Goal: Transaction & Acquisition: Purchase product/service

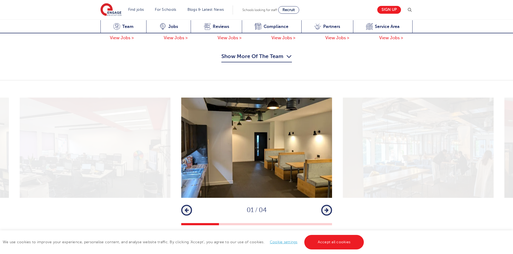
scroll to position [668, 0]
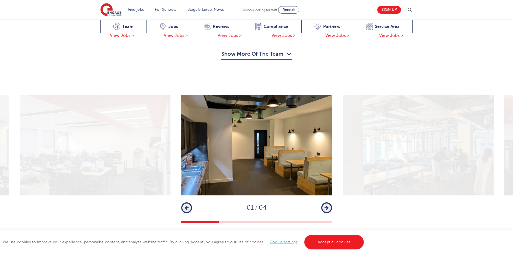
click at [329, 203] on button "Next" at bounding box center [326, 208] width 11 height 11
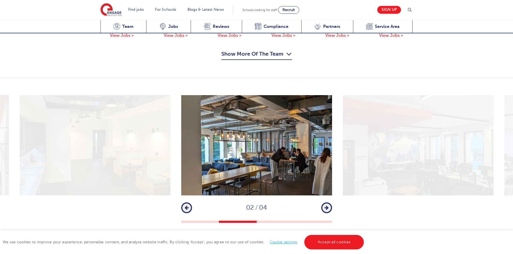
click at [329, 203] on button "Next" at bounding box center [326, 208] width 11 height 11
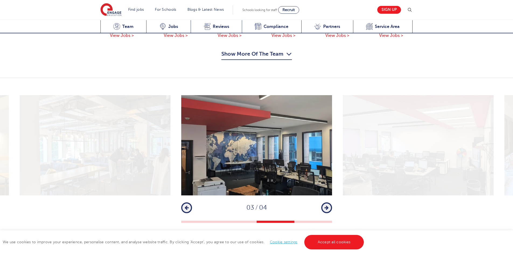
click at [329, 203] on button "Next" at bounding box center [326, 208] width 11 height 11
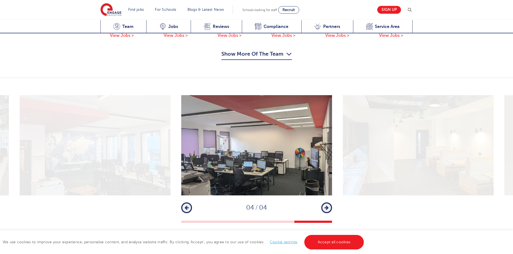
click at [329, 203] on button "Next" at bounding box center [326, 208] width 11 height 11
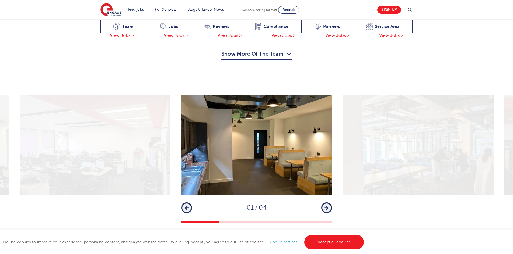
click at [329, 203] on button "Next" at bounding box center [326, 208] width 11 height 11
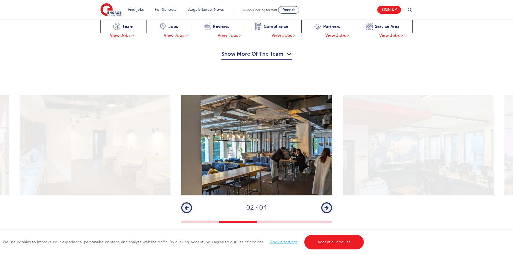
click at [329, 203] on button "Next" at bounding box center [326, 208] width 11 height 11
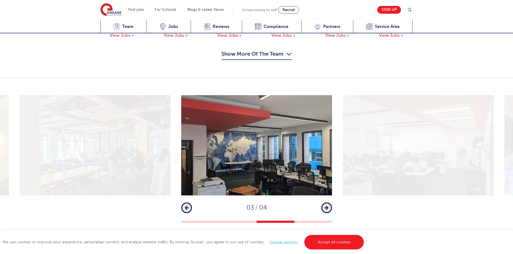
click at [329, 203] on button "Next" at bounding box center [326, 208] width 11 height 11
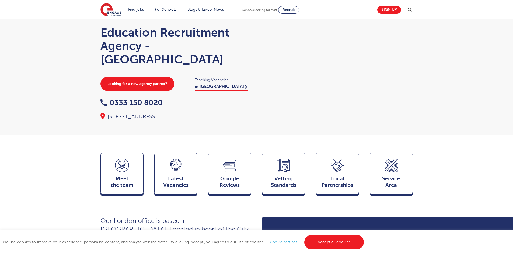
scroll to position [0, 0]
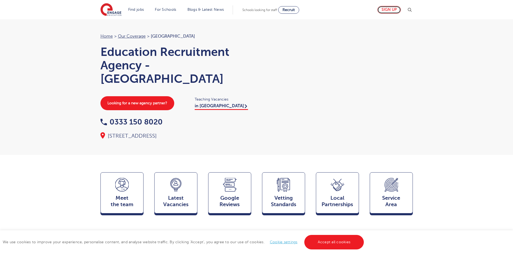
click at [387, 10] on link "Sign up" at bounding box center [389, 10] width 24 height 8
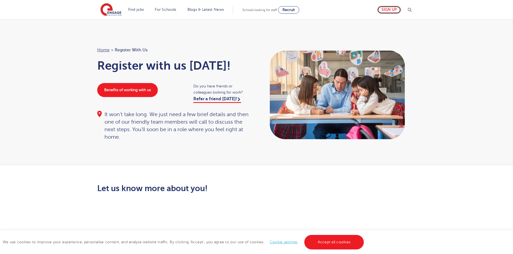
click at [389, 10] on link "Sign up" at bounding box center [389, 10] width 24 height 8
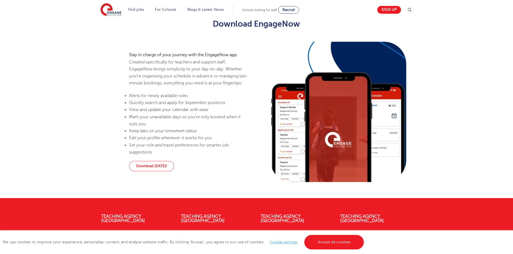
scroll to position [475, 0]
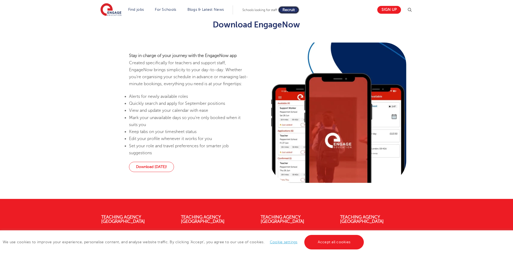
click at [288, 12] on link "Recruit" at bounding box center [288, 10] width 21 height 8
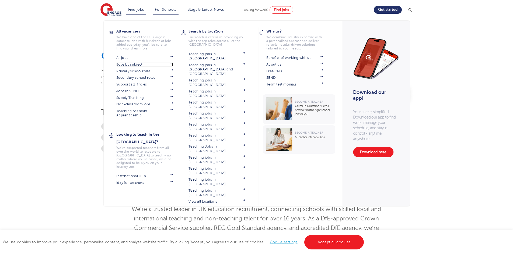
click at [131, 66] on link "Jobs by subject" at bounding box center [144, 64] width 57 height 4
click at [144, 8] on link "Find jobs" at bounding box center [136, 10] width 16 height 4
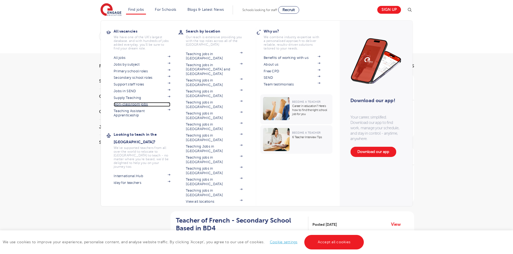
click at [131, 104] on link "Non-classroom jobs" at bounding box center [142, 104] width 57 height 4
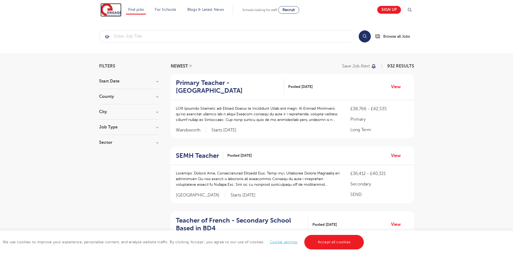
click at [116, 12] on img at bounding box center [110, 9] width 21 height 13
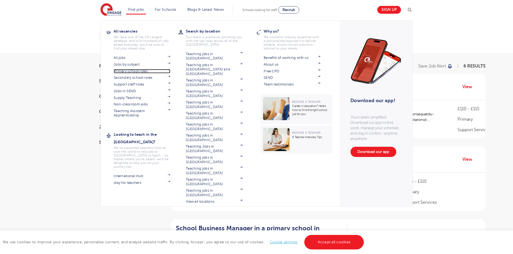
click at [136, 72] on link "Primary school roles" at bounding box center [142, 71] width 57 height 4
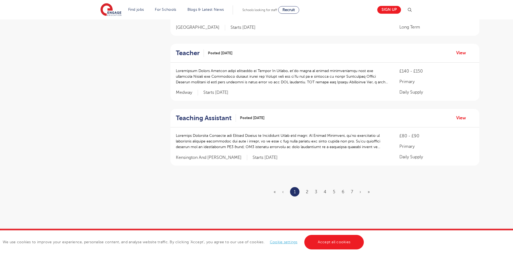
scroll to position [611, 0]
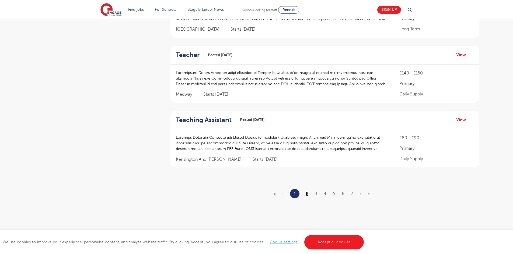
click at [307, 192] on link "2" at bounding box center [307, 194] width 2 height 5
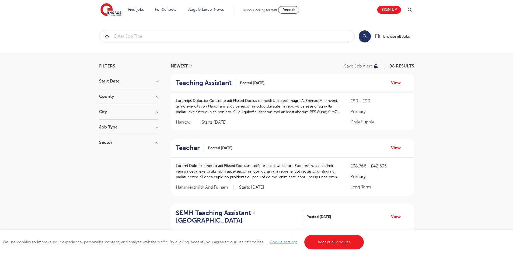
click at [155, 111] on h3 "City" at bounding box center [128, 112] width 59 height 4
click at [117, 177] on button "Show more" at bounding box center [110, 179] width 23 height 5
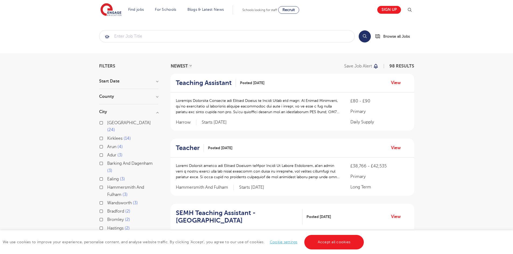
click at [107, 176] on label "Ealing 3" at bounding box center [116, 179] width 18 height 7
click at [107, 177] on input "Ealing 3" at bounding box center [108, 178] width 3 height 3
checkbox input "true"
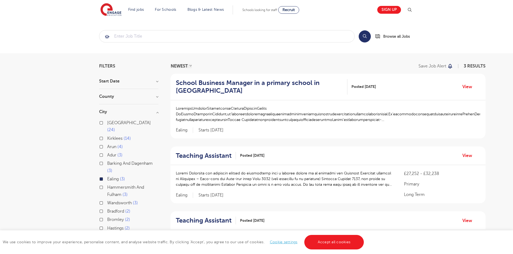
click at [107, 184] on label "Hammersmith And Fulham 3" at bounding box center [132, 191] width 51 height 14
click at [107, 185] on input "Hammersmith And Fulham 3" at bounding box center [108, 186] width 3 height 3
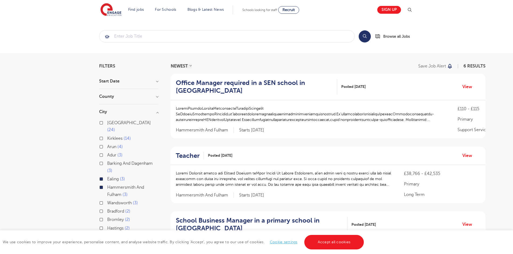
click at [107, 200] on label "Wandsworth 3" at bounding box center [122, 203] width 31 height 7
click at [107, 201] on input "Wandsworth 3" at bounding box center [108, 202] width 3 height 3
checkbox input "true"
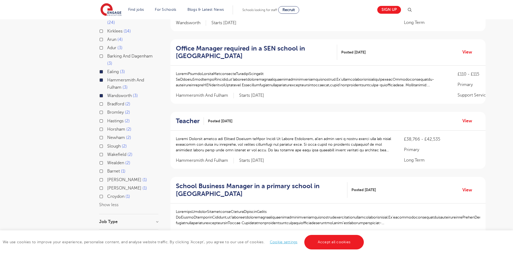
scroll to position [108, 0]
click at [107, 176] on label "Brent 1" at bounding box center [127, 179] width 40 height 7
click at [107, 177] on input "Brent 1" at bounding box center [108, 178] width 3 height 3
checkbox input "true"
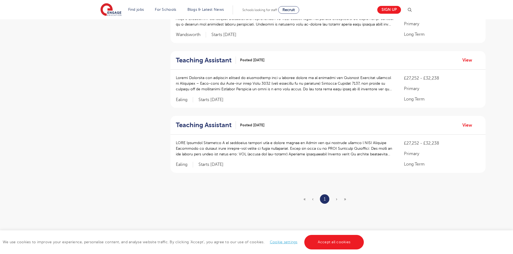
scroll to position [583, 0]
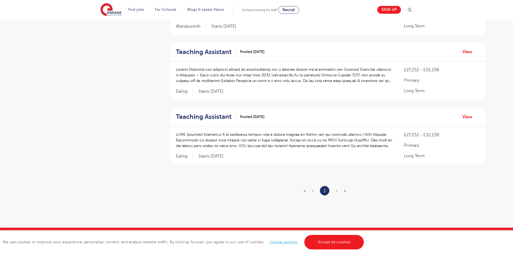
click at [337, 192] on ul "« ‹ 1 › »" at bounding box center [327, 190] width 49 height 9
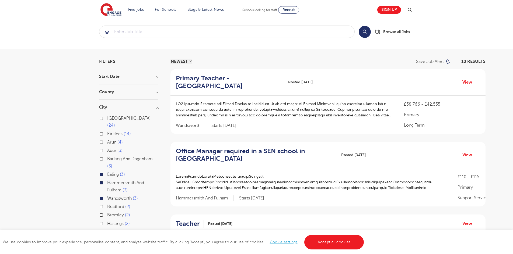
scroll to position [0, 0]
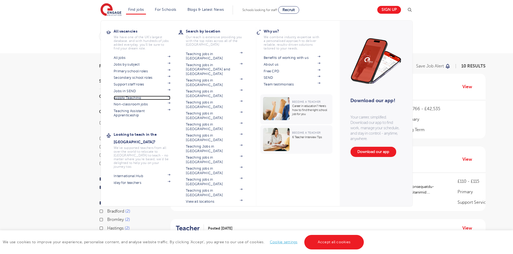
click at [134, 99] on link "Supply Teaching" at bounding box center [142, 98] width 57 height 4
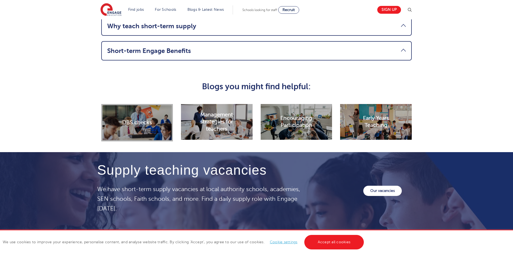
scroll to position [784, 0]
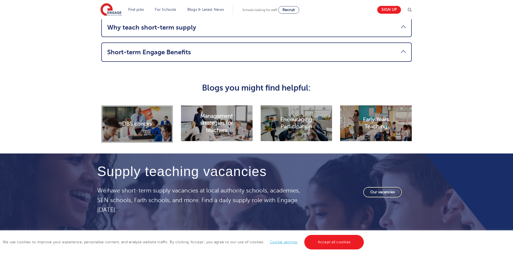
click at [393, 193] on link "Our vacancies" at bounding box center [382, 192] width 38 height 10
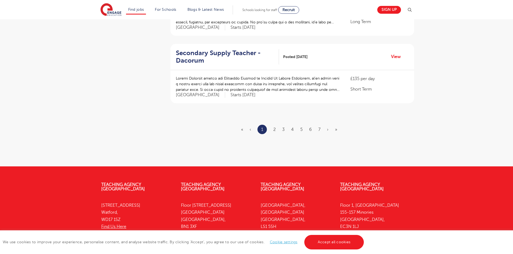
scroll to position [678, 0]
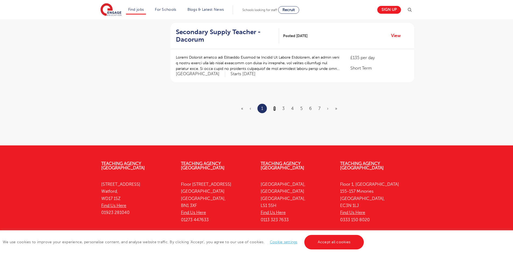
click at [274, 106] on link "2" at bounding box center [274, 108] width 2 height 5
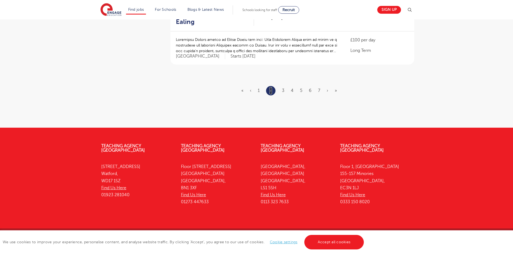
scroll to position [0, 0]
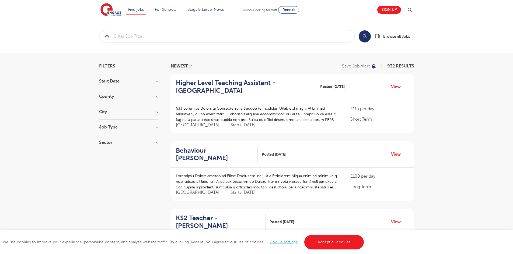
scroll to position [12, 0]
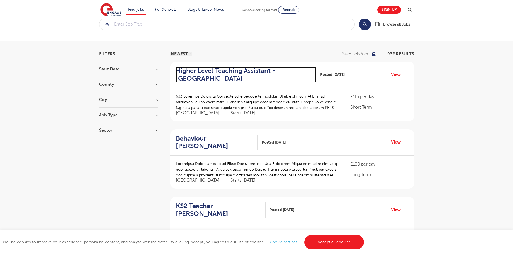
click at [249, 70] on h2 "Higher Level Teaching Assistant - Elmbridge" at bounding box center [244, 75] width 136 height 16
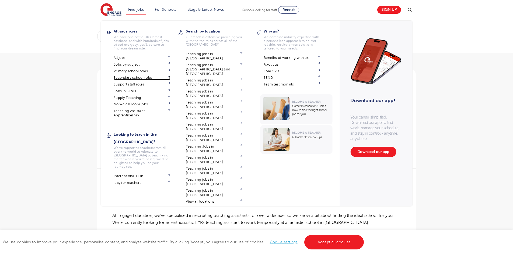
click at [141, 77] on link "Secondary school roles" at bounding box center [142, 78] width 57 height 4
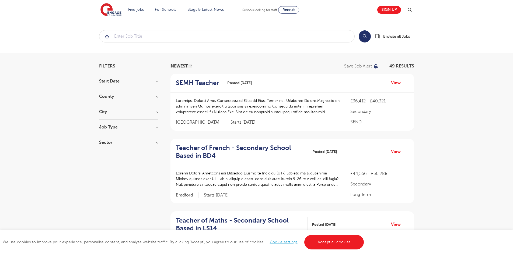
click at [157, 110] on h3 "City" at bounding box center [128, 112] width 59 height 4
click at [157, 97] on h3 "County" at bounding box center [128, 96] width 59 height 4
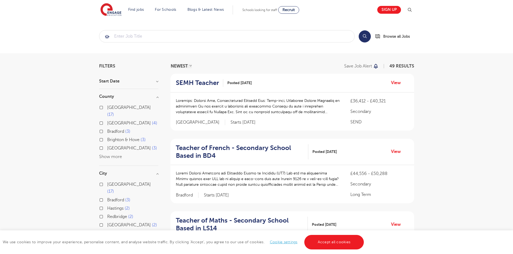
click at [117, 154] on button "Show more" at bounding box center [110, 156] width 23 height 5
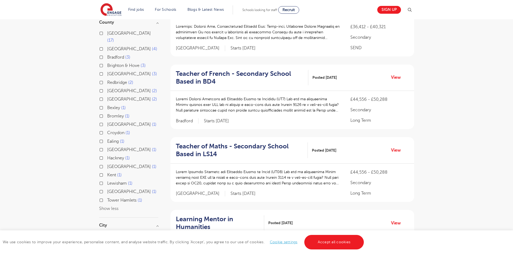
scroll to position [52, 0]
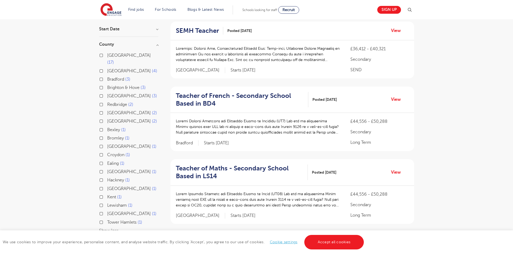
click at [107, 160] on label "Ealing 1" at bounding box center [115, 163] width 17 height 7
click at [107, 161] on input "Ealing 1" at bounding box center [108, 162] width 3 height 3
checkbox input "true"
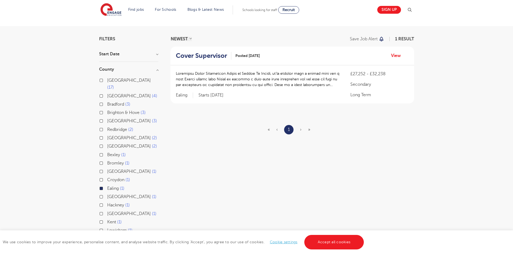
scroll to position [27, 0]
click at [396, 57] on link "View" at bounding box center [398, 56] width 14 height 7
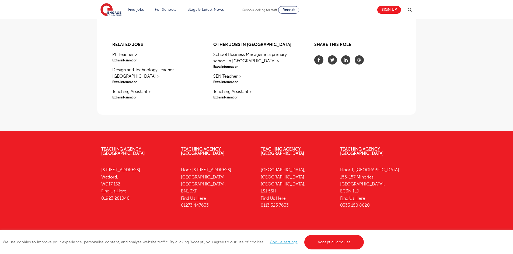
scroll to position [478, 0]
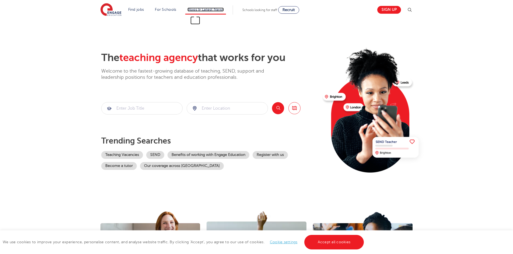
click at [220, 10] on link "Blogs & Latest News" at bounding box center [205, 10] width 37 height 4
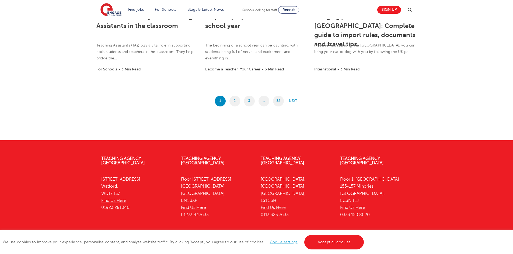
scroll to position [504, 0]
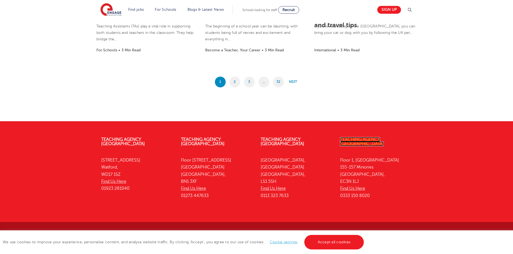
click at [365, 139] on link "Teaching Agency [GEOGRAPHIC_DATA]" at bounding box center [362, 141] width 44 height 9
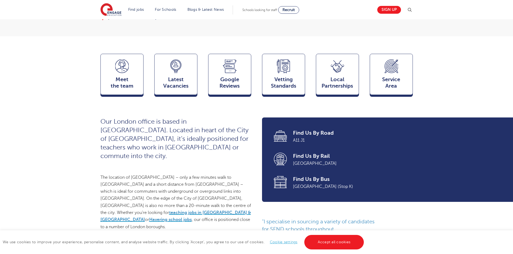
scroll to position [121, 0]
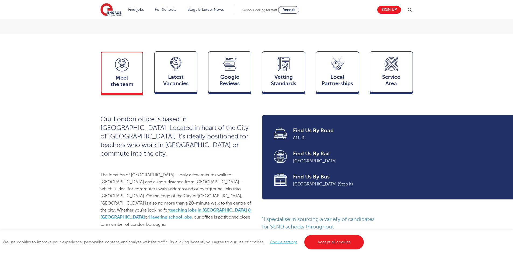
click at [131, 82] on span "Meet the team" at bounding box center [122, 81] width 36 height 13
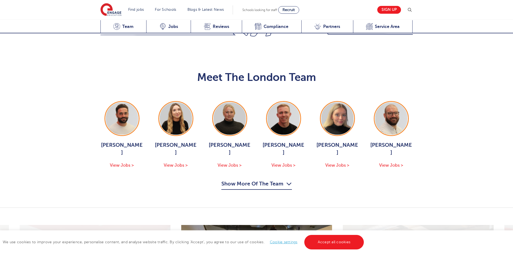
scroll to position [577, 0]
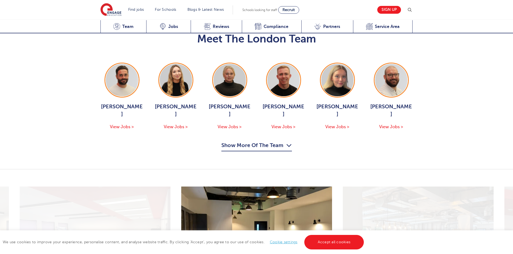
click at [289, 142] on button "Show More Of The Team" at bounding box center [256, 146] width 70 height 10
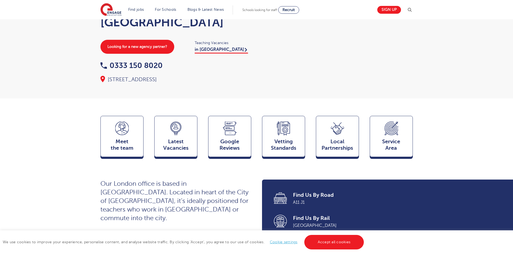
scroll to position [54, 0]
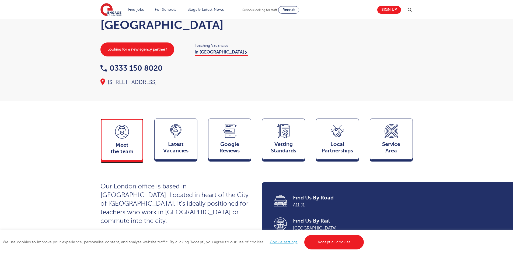
click at [114, 141] on div "Meet the team Team" at bounding box center [121, 140] width 43 height 42
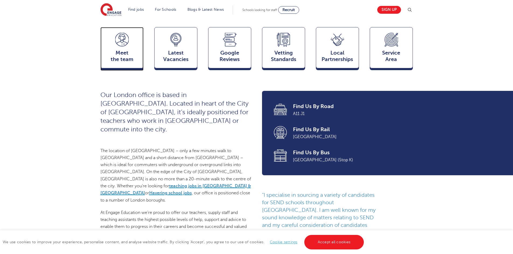
scroll to position [135, 0]
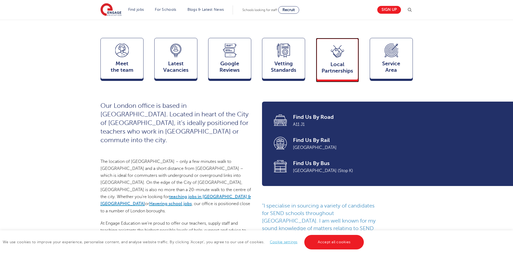
click at [337, 74] on span "Local Partnerships" at bounding box center [337, 67] width 36 height 13
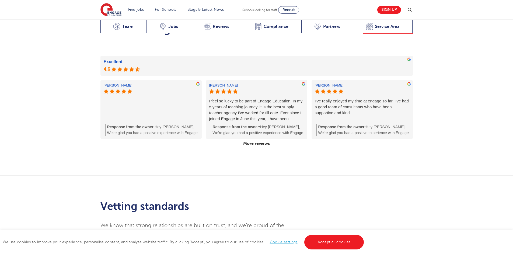
scroll to position [1551, 0]
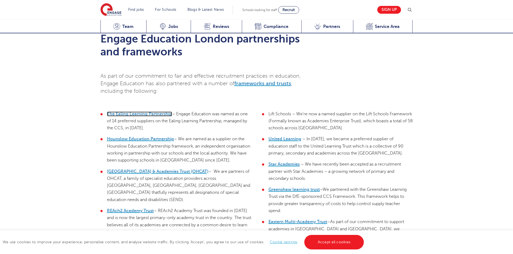
click at [151, 112] on span "The Ealing Learning Partnership" at bounding box center [139, 114] width 65 height 5
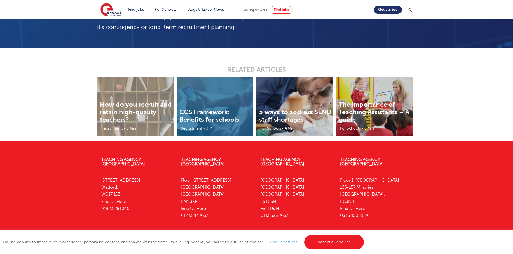
scroll to position [880, 0]
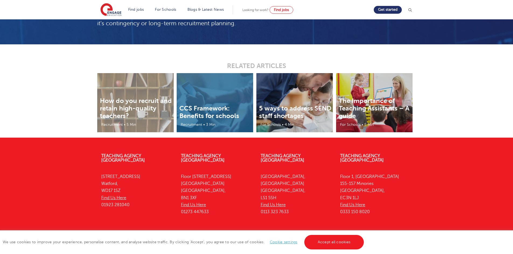
click at [292, 244] on link "Cookie settings" at bounding box center [284, 242] width 28 height 4
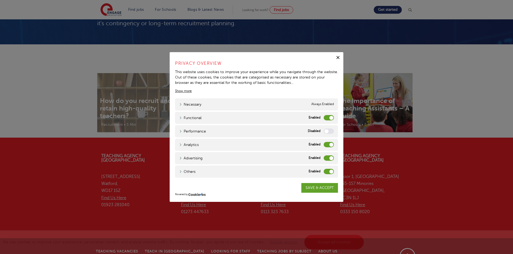
click at [326, 116] on label "Functional" at bounding box center [328, 117] width 10 height 5
click at [0, 0] on input "Functional" at bounding box center [0, 0] width 0 height 0
click at [325, 144] on label "Analytics" at bounding box center [328, 144] width 10 height 5
click at [0, 0] on input "Analytics" at bounding box center [0, 0] width 0 height 0
click at [325, 157] on label "Advertising" at bounding box center [328, 158] width 10 height 5
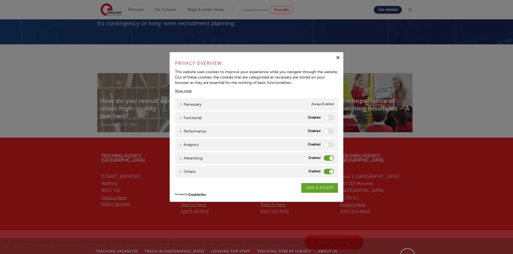
click at [0, 0] on input "Advertising" at bounding box center [0, 0] width 0 height 0
click at [324, 170] on label "Others" at bounding box center [328, 171] width 10 height 5
click at [0, 0] on input "Others" at bounding box center [0, 0] width 0 height 0
click at [321, 191] on link "SAVE & ACCEPT" at bounding box center [319, 188] width 37 height 10
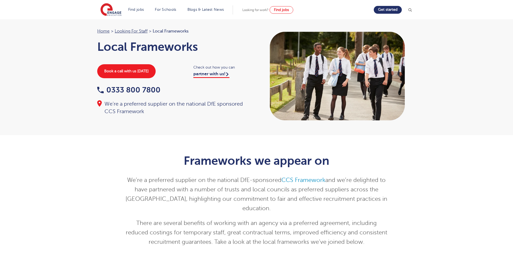
scroll to position [0, 0]
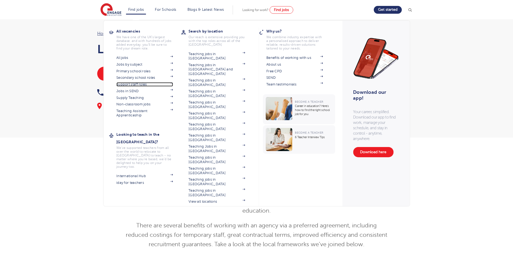
click at [138, 84] on link "Support staff roles" at bounding box center [144, 84] width 57 height 4
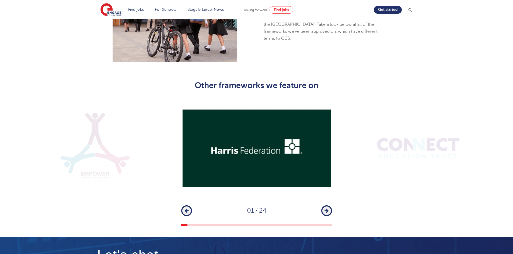
scroll to position [615, 0]
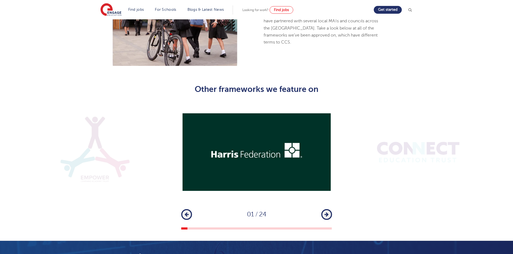
click at [330, 209] on button "Next" at bounding box center [326, 214] width 11 height 11
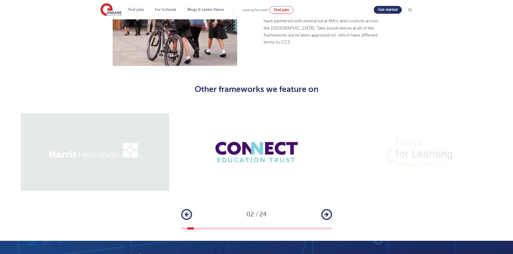
click at [330, 209] on button "Next" at bounding box center [326, 214] width 11 height 11
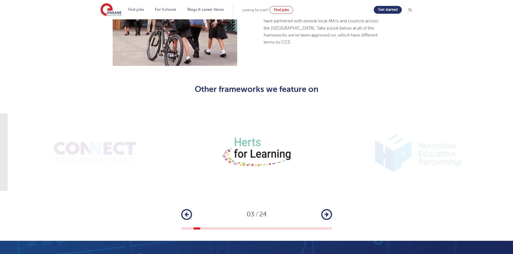
click at [330, 209] on button "Next" at bounding box center [326, 214] width 11 height 11
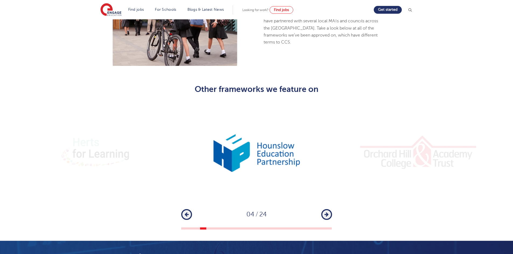
click at [330, 209] on button "Next" at bounding box center [326, 214] width 11 height 11
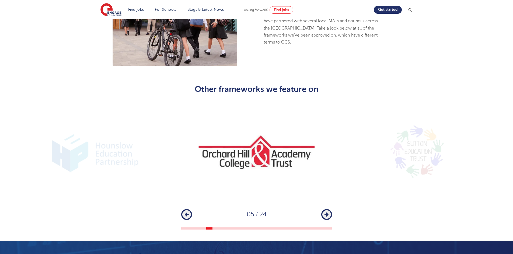
click at [330, 209] on button "Next" at bounding box center [326, 214] width 11 height 11
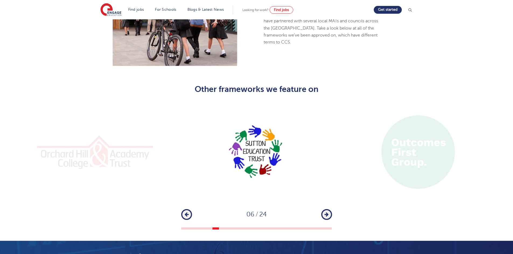
click at [330, 209] on button "Next" at bounding box center [326, 214] width 11 height 11
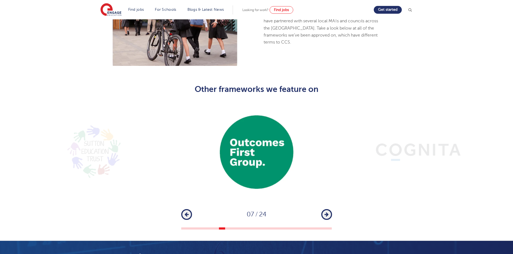
click at [330, 209] on button "Next" at bounding box center [326, 214] width 11 height 11
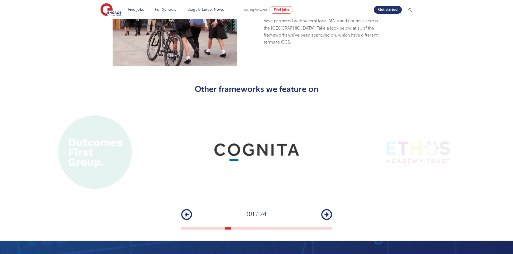
click at [330, 209] on button "Next" at bounding box center [326, 214] width 11 height 11
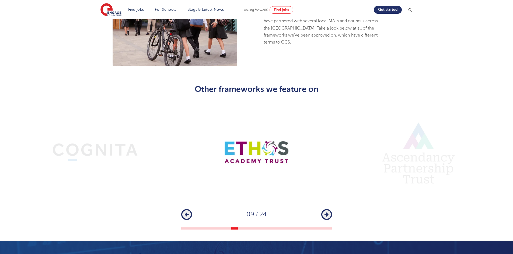
click at [330, 209] on button "Next" at bounding box center [326, 214] width 11 height 11
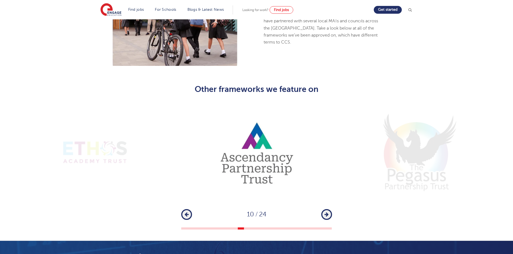
click at [330, 209] on button "Next" at bounding box center [326, 214] width 11 height 11
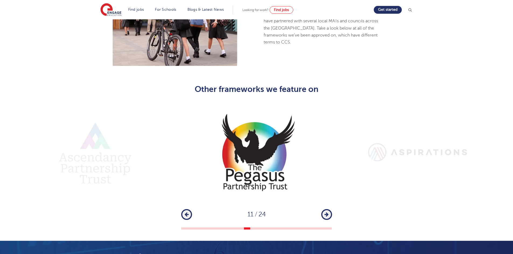
click at [330, 209] on button "Next" at bounding box center [326, 214] width 11 height 11
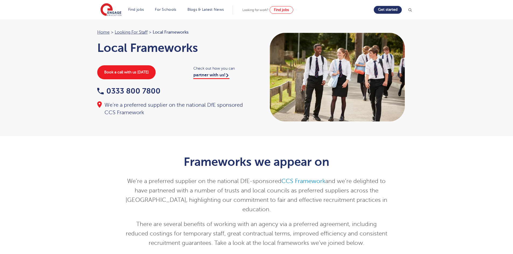
scroll to position [0, 0]
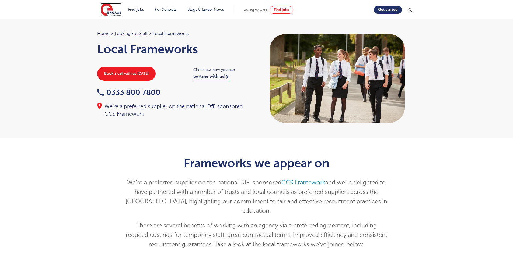
click at [114, 12] on img at bounding box center [110, 9] width 21 height 13
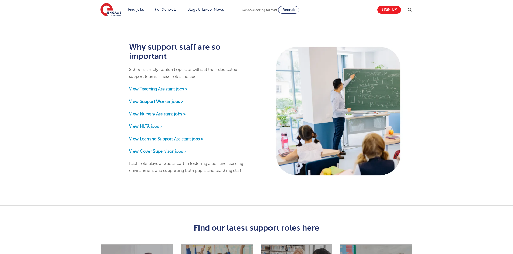
scroll to position [255, 0]
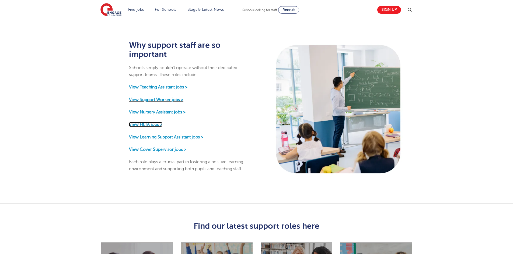
click at [158, 122] on strong "View HLTA jobs >" at bounding box center [145, 124] width 33 height 5
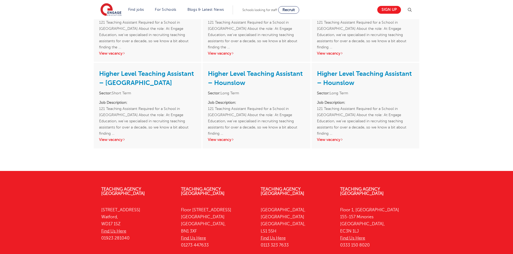
scroll to position [490, 0]
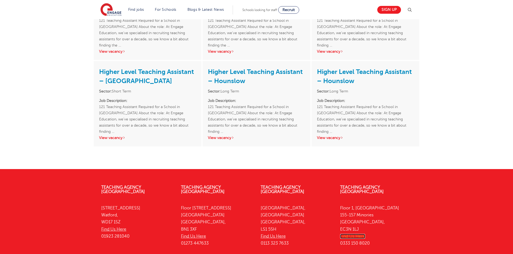
click at [357, 234] on link "Find Us Here" at bounding box center [352, 236] width 25 height 5
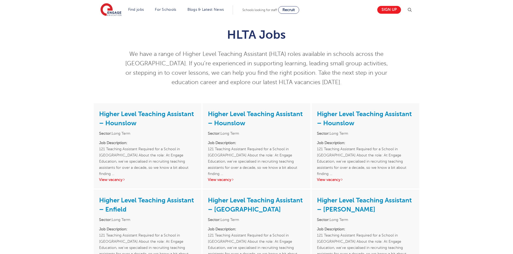
scroll to position [0, 0]
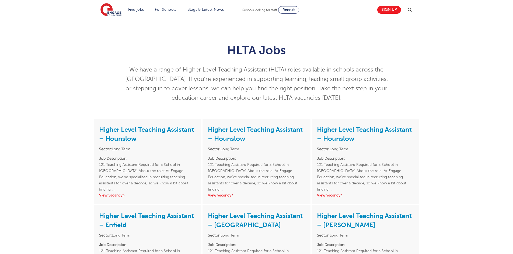
click at [294, 14] on section "Find jobs All vacancies We have one of the UK's largest database. and with hund…" at bounding box center [236, 10] width 273 height 20
click at [294, 10] on span "Recruit" at bounding box center [288, 10] width 12 height 4
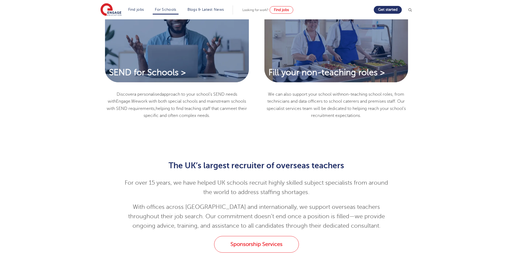
scroll to position [461, 0]
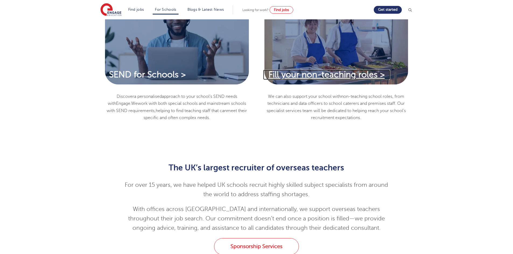
click at [355, 72] on span "Fill your non-teaching roles >" at bounding box center [326, 74] width 116 height 9
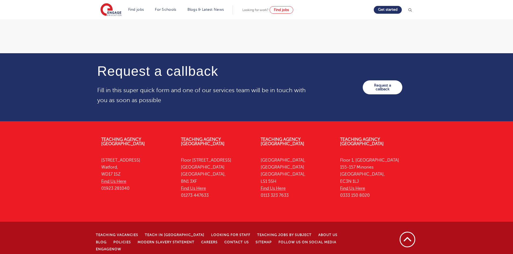
scroll to position [883, 0]
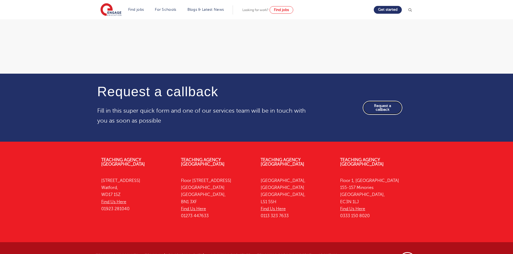
click at [371, 110] on link "Request a callback" at bounding box center [382, 108] width 40 height 14
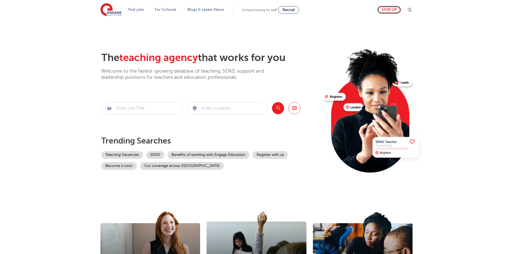
click at [398, 10] on link "Sign up" at bounding box center [389, 10] width 24 height 8
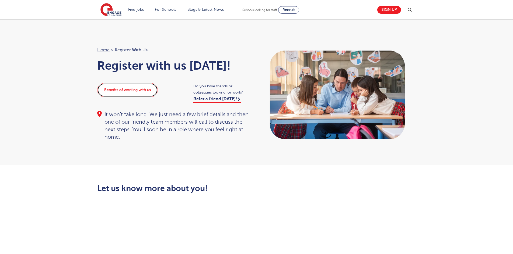
click at [135, 88] on link "Benefits of working with us" at bounding box center [127, 90] width 61 height 14
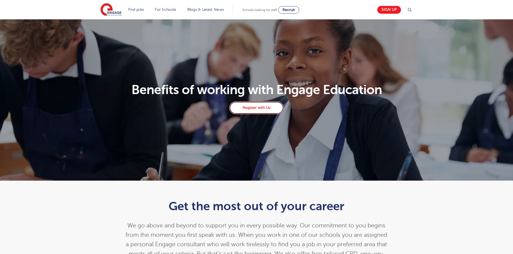
click at [275, 108] on link "Register with Us" at bounding box center [256, 107] width 54 height 13
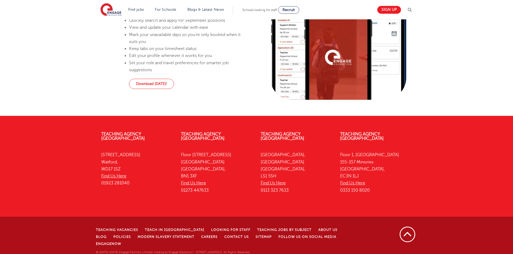
scroll to position [395, 0]
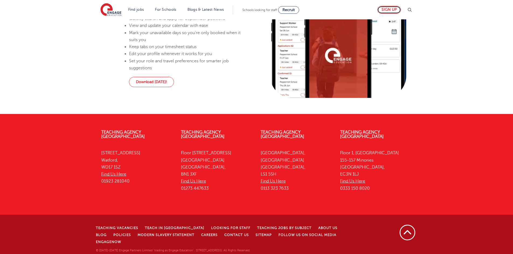
click at [389, 6] on link "Sign up" at bounding box center [389, 10] width 24 height 8
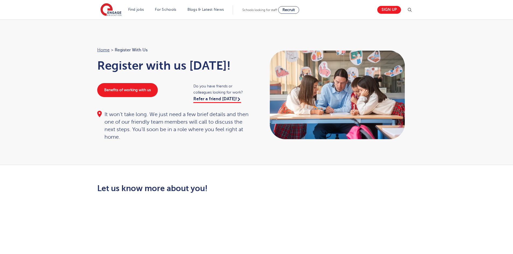
click at [283, 36] on div "Home > Register with us Register with us [DATE]! Benefits of working with us Do…" at bounding box center [256, 92] width 513 height 146
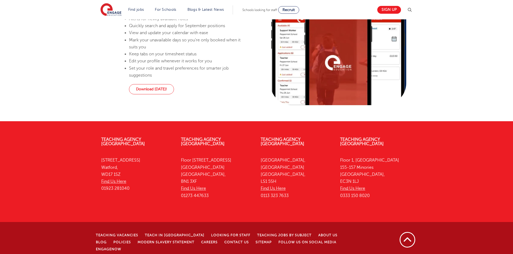
scroll to position [552, 0]
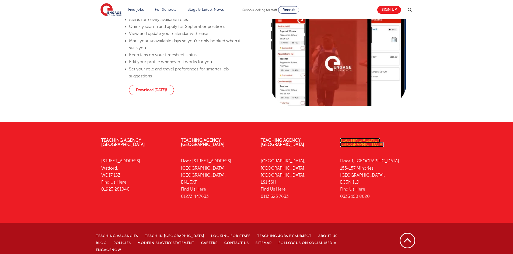
click at [365, 146] on link "Teaching Agency [GEOGRAPHIC_DATA]" at bounding box center [362, 142] width 44 height 9
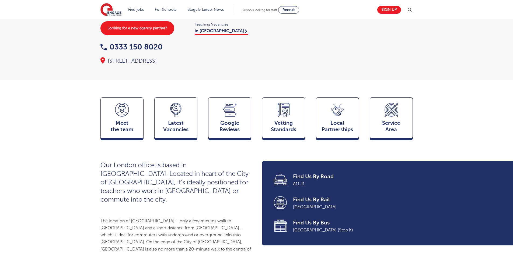
drag, startPoint x: 516, startPoint y: 23, endPoint x: 516, endPoint y: 31, distance: 8.6
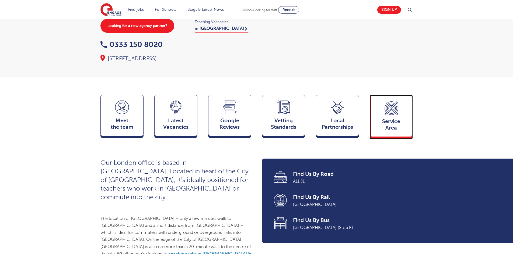
click at [391, 128] on span "Service Area" at bounding box center [391, 124] width 36 height 13
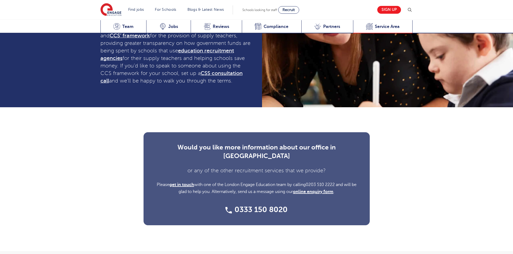
scroll to position [1872, 0]
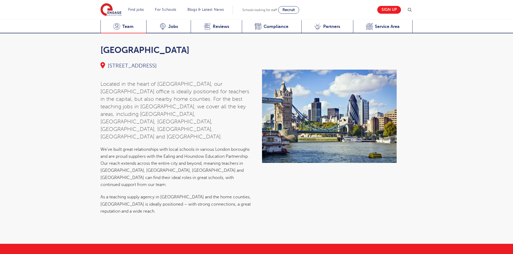
click at [131, 27] on span "Team" at bounding box center [127, 26] width 11 height 5
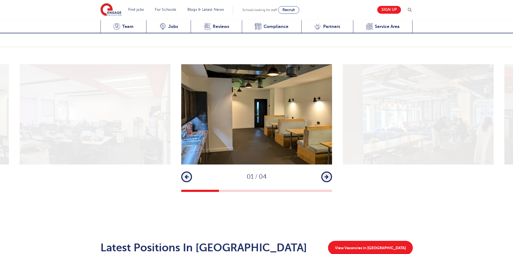
scroll to position [577, 0]
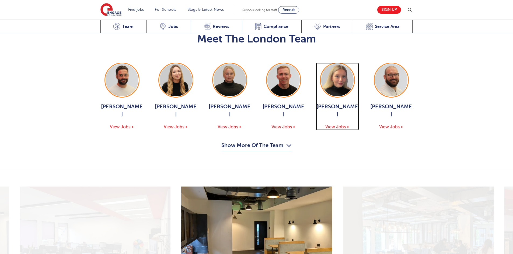
click at [333, 125] on span "View Jobs >" at bounding box center [337, 127] width 24 height 5
click at [289, 141] on icon "button" at bounding box center [289, 145] width 6 height 9
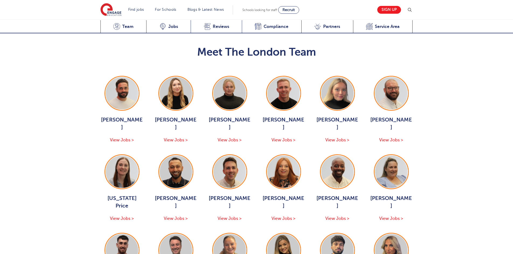
scroll to position [566, 0]
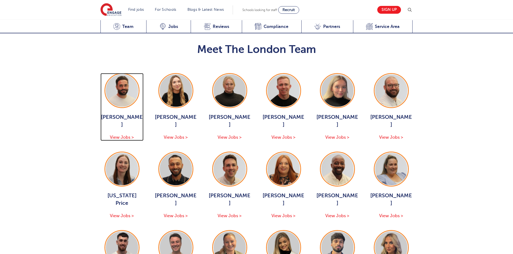
click at [130, 135] on span "View Jobs >" at bounding box center [122, 137] width 24 height 5
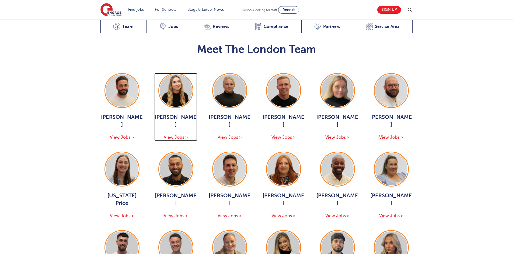
click at [184, 135] on span "View Jobs >" at bounding box center [176, 137] width 24 height 5
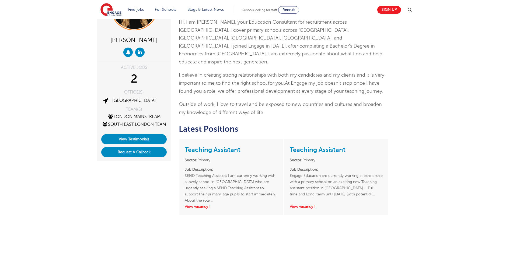
scroll to position [61, 0]
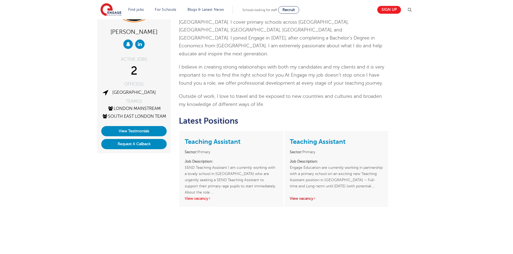
click at [308, 197] on link "View vacancy" at bounding box center [303, 199] width 26 height 4
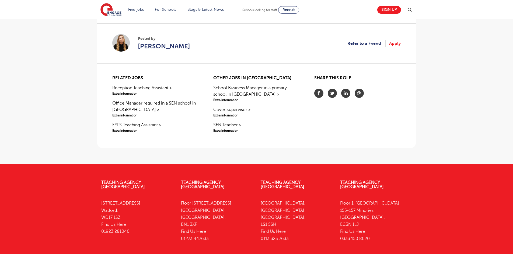
scroll to position [449, 0]
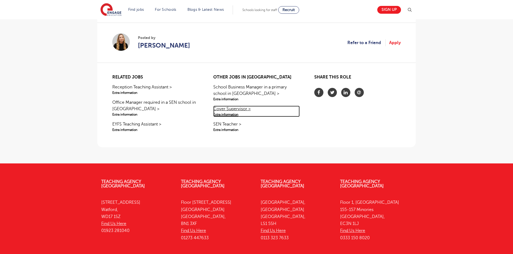
click at [236, 111] on link "Cover Supervisor > Extra information" at bounding box center [256, 111] width 86 height 11
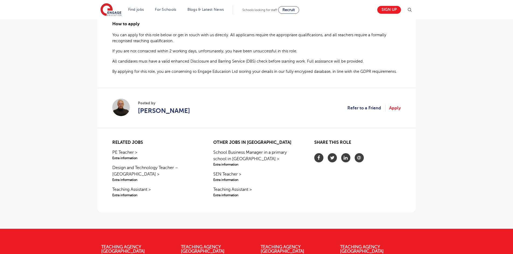
scroll to position [378, 0]
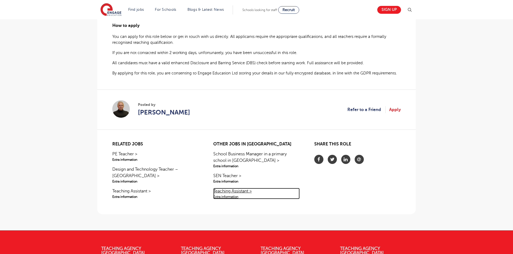
click at [231, 195] on span "Extra information" at bounding box center [256, 197] width 86 height 5
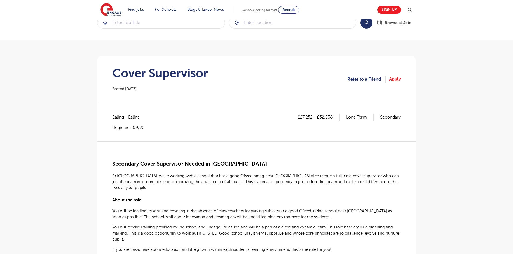
scroll to position [0, 0]
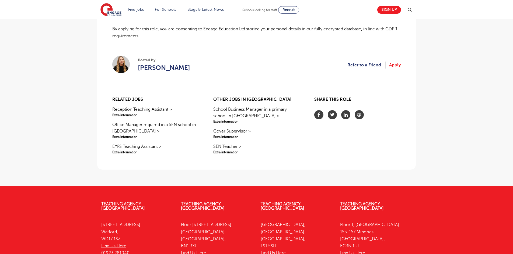
scroll to position [423, 0]
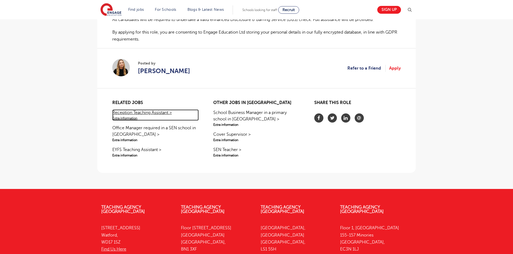
click at [129, 116] on span "Extra information" at bounding box center [155, 118] width 86 height 5
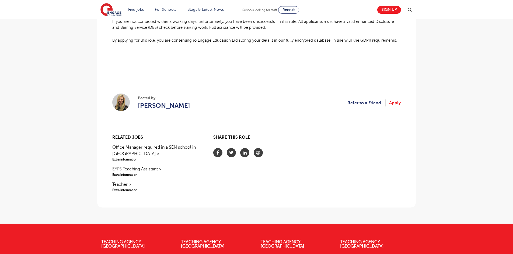
scroll to position [474, 0]
